Goal: Use online tool/utility: Utilize a website feature to perform a specific function

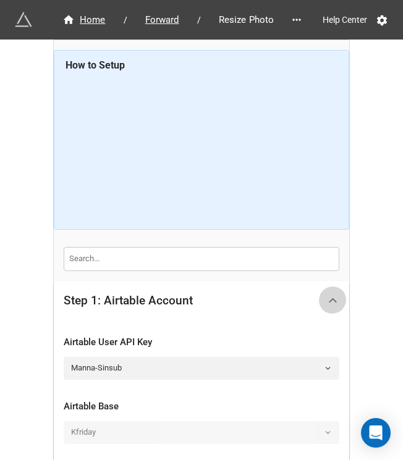
click at [309, 294] on icon at bounding box center [332, 300] width 13 height 13
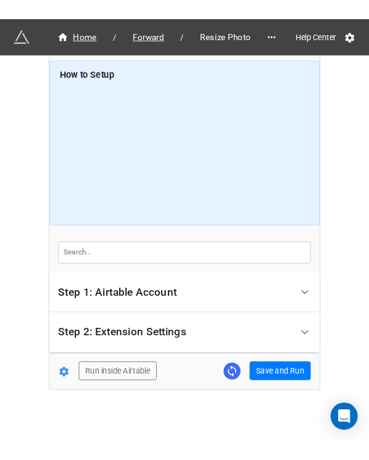
scroll to position [7, 0]
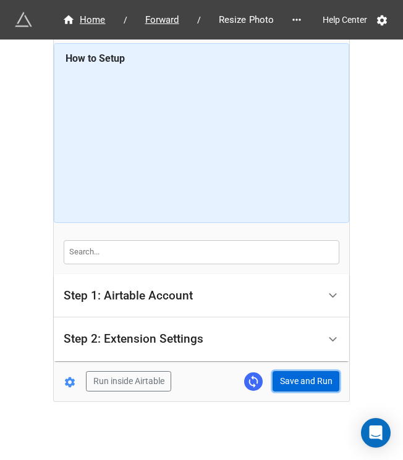
click at [309, 362] on button "Save and Run" at bounding box center [305, 381] width 67 height 21
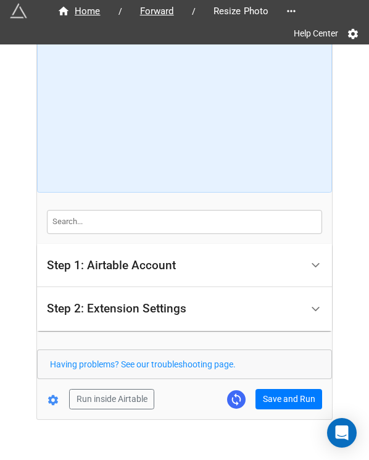
scroll to position [60, 0]
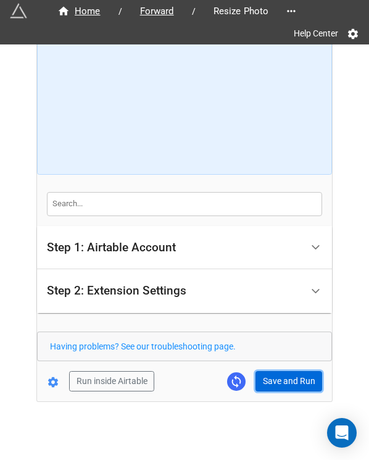
click at [283, 362] on button "Save and Run" at bounding box center [289, 381] width 67 height 21
click at [261, 362] on button "Save and Run" at bounding box center [289, 381] width 67 height 21
drag, startPoint x: 288, startPoint y: 382, endPoint x: 356, endPoint y: 356, distance: 72.7
click at [288, 362] on button "Save and Run" at bounding box center [289, 381] width 67 height 21
click at [243, 362] on link at bounding box center [236, 381] width 19 height 19
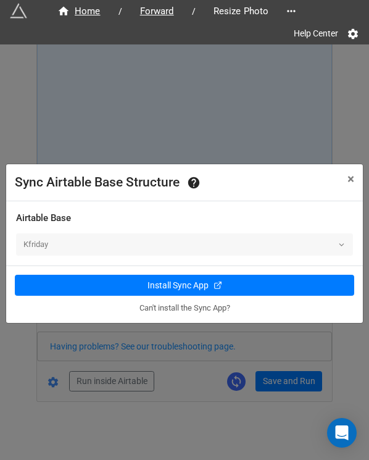
click at [309, 145] on div "Sync Airtable Base Structure × Close Airtable Base Kfriday Install Sync App Can…" at bounding box center [184, 274] width 369 height 460
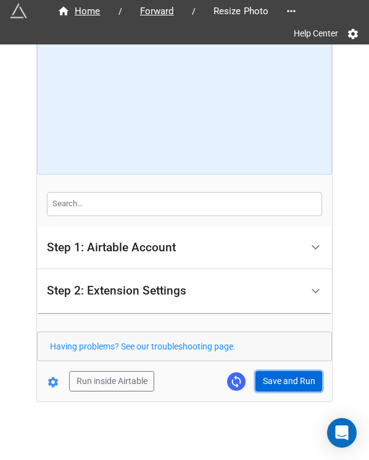
click at [275, 362] on button "Save and Run" at bounding box center [289, 381] width 67 height 21
click at [274, 362] on button "Save and Run" at bounding box center [289, 381] width 67 height 21
click at [283, 362] on button "Save and Run" at bounding box center [289, 381] width 67 height 21
drag, startPoint x: 269, startPoint y: 382, endPoint x: 284, endPoint y: 407, distance: 28.8
click at [269, 362] on button "Save and Run" at bounding box center [289, 381] width 67 height 21
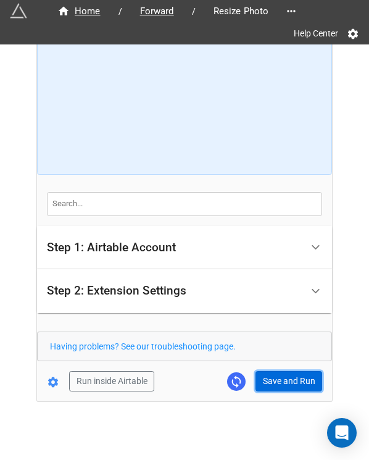
click at [293, 362] on button "Save and Run" at bounding box center [289, 381] width 67 height 21
click at [270, 362] on button "Save and Run" at bounding box center [289, 381] width 67 height 21
drag, startPoint x: 268, startPoint y: 382, endPoint x: 277, endPoint y: 383, distance: 8.8
click at [268, 362] on button "Save and Run" at bounding box center [289, 381] width 67 height 21
click at [275, 362] on form "How to Setup Step 1: Airtable Account Airtable User API Key Manna-Sinsub Airtab…" at bounding box center [184, 193] width 295 height 396
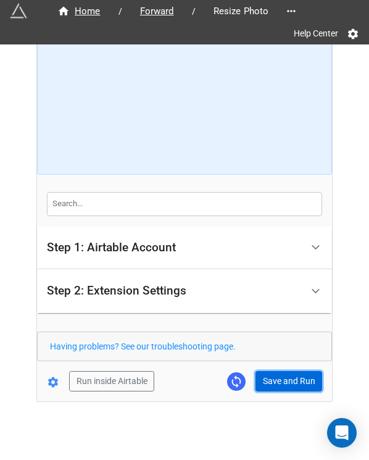
click at [275, 362] on button "Save and Run" at bounding box center [289, 381] width 67 height 21
click at [274, 362] on button "Save and Run" at bounding box center [289, 381] width 67 height 21
click at [264, 362] on button "Save and Run" at bounding box center [289, 381] width 67 height 21
click at [278, 362] on button "Save and Run" at bounding box center [289, 381] width 67 height 21
click at [282, 362] on button "Save and Run" at bounding box center [289, 381] width 67 height 21
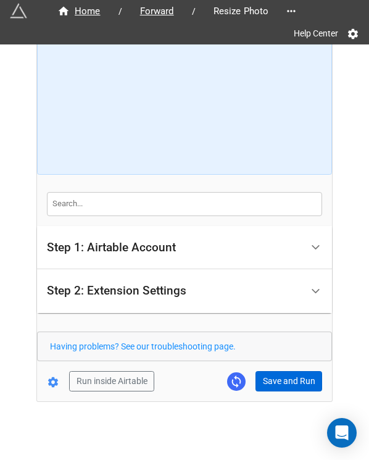
click at [294, 362] on div "Home / Forward / Resize Photo Help Center How to Setup Step 1: Airtable Account…" at bounding box center [184, 193] width 295 height 416
click at [294, 362] on button "Save and Run" at bounding box center [289, 381] width 67 height 21
drag, startPoint x: 281, startPoint y: 370, endPoint x: 323, endPoint y: 359, distance: 43.3
click at [281, 362] on button "Save and Run" at bounding box center [289, 381] width 67 height 21
click at [283, 362] on button "Save and Run" at bounding box center [289, 381] width 67 height 21
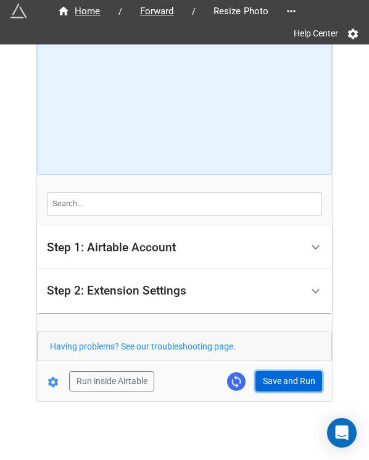
click at [265, 362] on button "Save and Run" at bounding box center [289, 381] width 67 height 21
click at [286, 362] on button "Save and Run" at bounding box center [289, 381] width 67 height 21
click at [272, 362] on form "How to Setup Step 1: Airtable Account Airtable User API Key Manna-Sinsub Airtab…" at bounding box center [184, 193] width 295 height 396
drag, startPoint x: 277, startPoint y: 369, endPoint x: 299, endPoint y: 374, distance: 22.6
click at [277, 362] on button "Save and Run" at bounding box center [289, 381] width 67 height 21
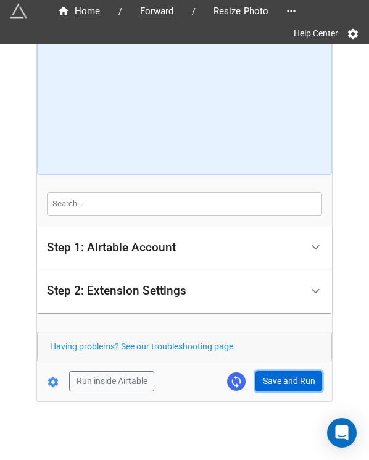
click at [259, 362] on button "Save and Run" at bounding box center [289, 381] width 67 height 21
click at [282, 362] on button "Save and Run" at bounding box center [289, 381] width 67 height 21
drag, startPoint x: 275, startPoint y: 375, endPoint x: 362, endPoint y: 354, distance: 89.5
click at [275, 362] on button "Save and Run" at bounding box center [289, 381] width 67 height 21
click at [259, 362] on button "Save and Run" at bounding box center [289, 381] width 67 height 21
